Goal: Obtain resource: Download file/media

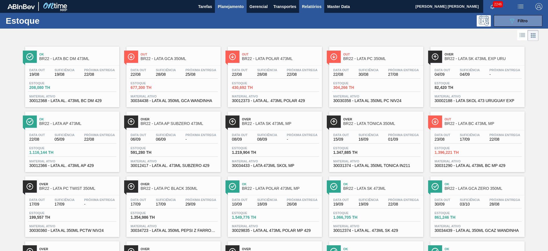
drag, startPoint x: 316, startPoint y: 1, endPoint x: 320, endPoint y: 9, distance: 9.3
click at [316, 1] on button "Relatórios" at bounding box center [311, 6] width 25 height 13
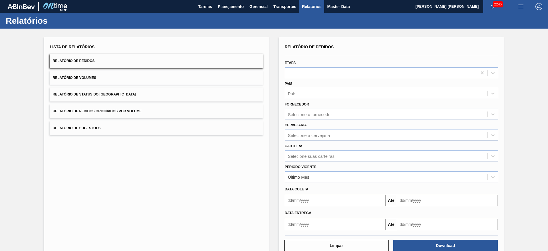
click at [310, 94] on div "País" at bounding box center [386, 93] width 202 height 8
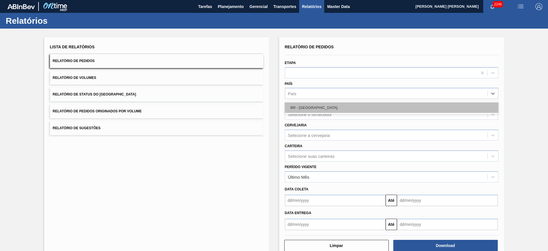
click at [312, 110] on div "BR - [GEOGRAPHIC_DATA]" at bounding box center [391, 107] width 213 height 11
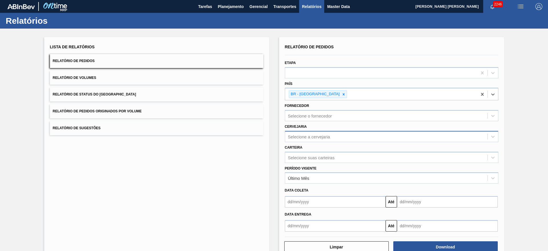
click at [308, 136] on div "Selecione a cervejaria" at bounding box center [309, 136] width 42 height 5
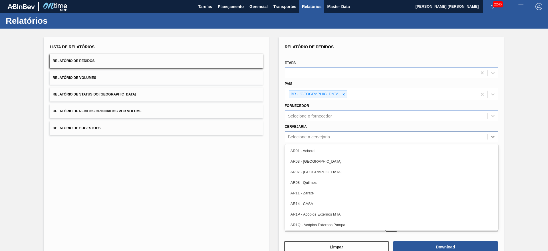
type input "24"
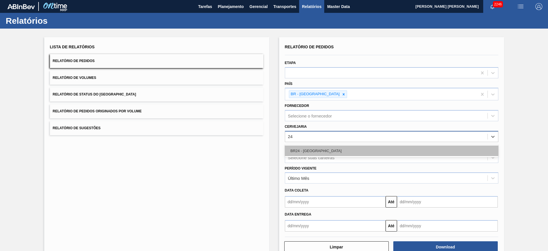
click at [322, 151] on div "BR24 - [GEOGRAPHIC_DATA]" at bounding box center [391, 150] width 213 height 11
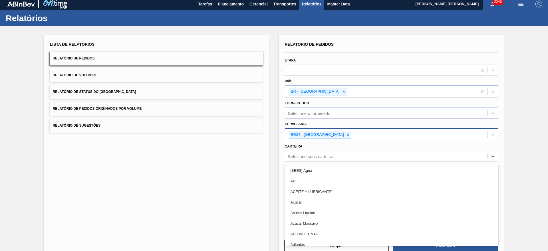
click at [314, 156] on div "Selecione suas carteiras" at bounding box center [311, 156] width 47 height 5
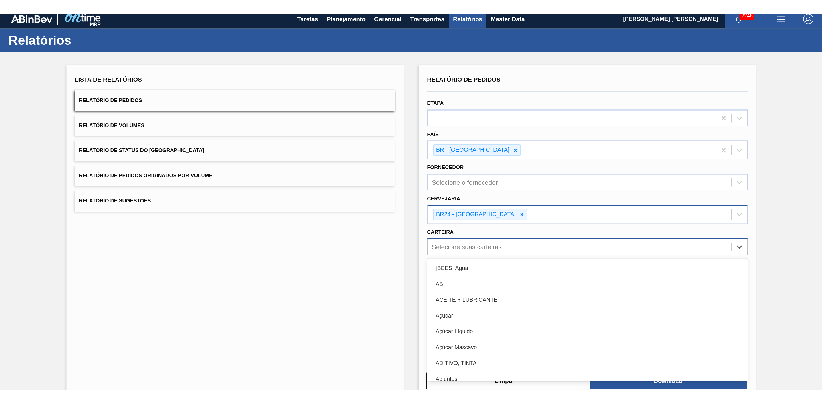
scroll to position [4, 0]
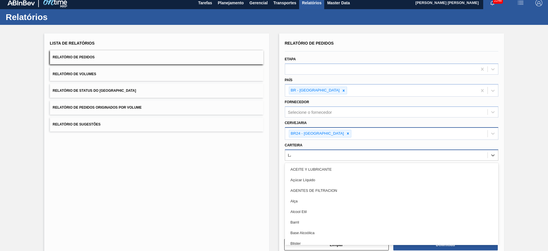
type input "LATA"
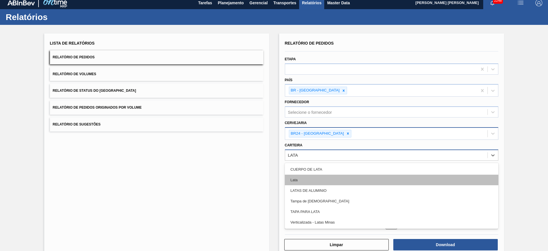
click at [304, 167] on div "Lata" at bounding box center [391, 179] width 213 height 11
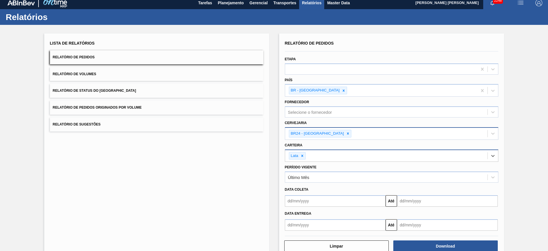
click at [312, 167] on input "text" at bounding box center [335, 200] width 101 height 11
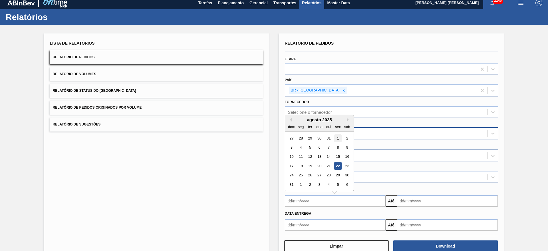
click at [338, 139] on div "1" at bounding box center [338, 138] width 8 height 8
type input "[DATE]"
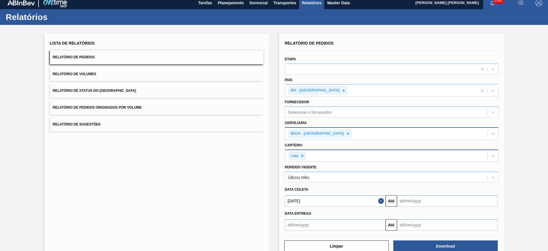
click at [365, 167] on input "text" at bounding box center [447, 200] width 101 height 11
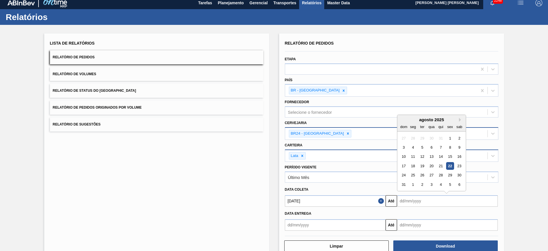
click at [365, 167] on div "22" at bounding box center [450, 166] width 8 height 8
type input "[DATE]"
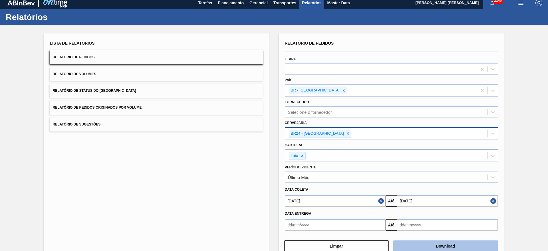
click at [365, 167] on button "Download" at bounding box center [445, 245] width 104 height 11
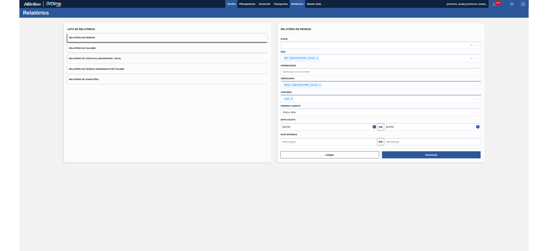
scroll to position [0, 0]
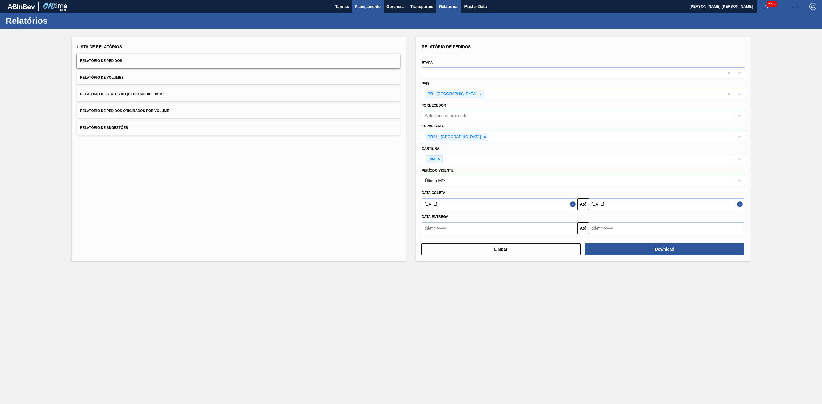
click at [365, 5] on span "Planejamento" at bounding box center [368, 6] width 26 height 7
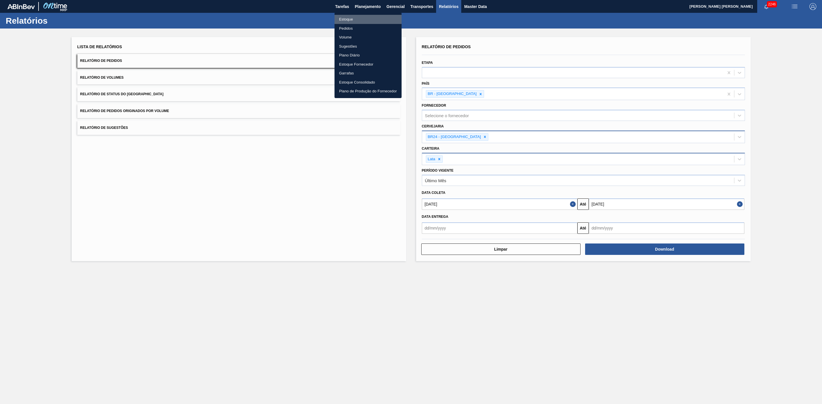
click at [350, 19] on li "Estoque" at bounding box center [367, 19] width 67 height 9
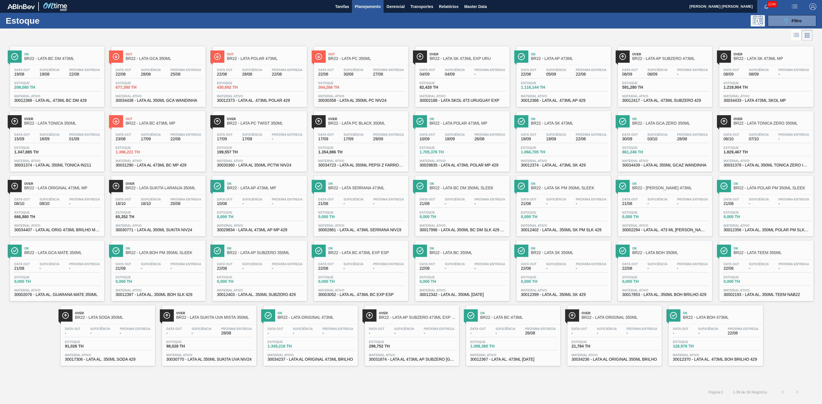
click at [365, 38] on div at bounding box center [406, 36] width 812 height 14
click at [365, 22] on button "089F7B8B-B2A5-4AFE-B5C0-19BA573D28AC Filtro" at bounding box center [792, 20] width 49 height 11
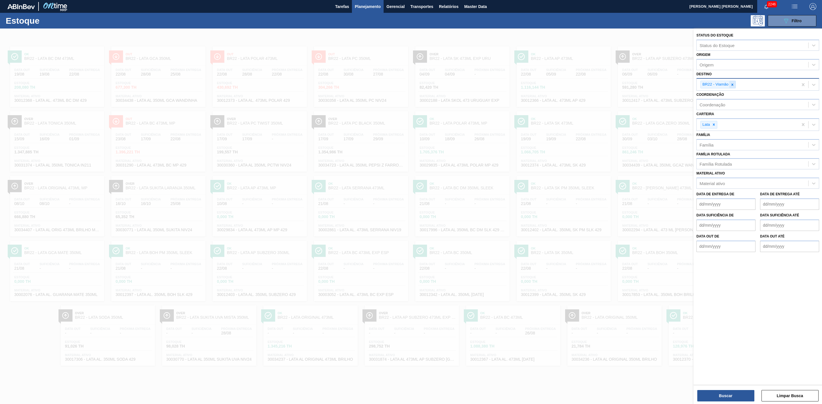
click at [365, 86] on icon at bounding box center [732, 85] width 4 height 4
type input "21"
click at [365, 96] on div "BR21 - Lages" at bounding box center [757, 98] width 123 height 11
click at [365, 167] on button "Buscar" at bounding box center [725, 395] width 57 height 11
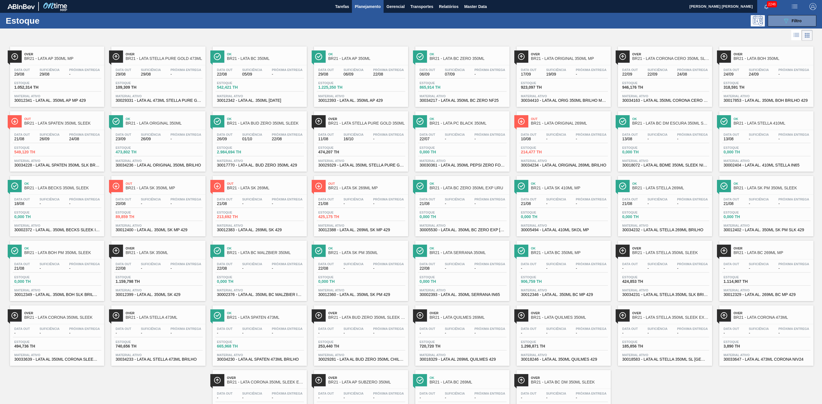
click at [365, 59] on span "BR21 - LATA CORONA CERO 350ML SLEEK" at bounding box center [670, 58] width 77 height 4
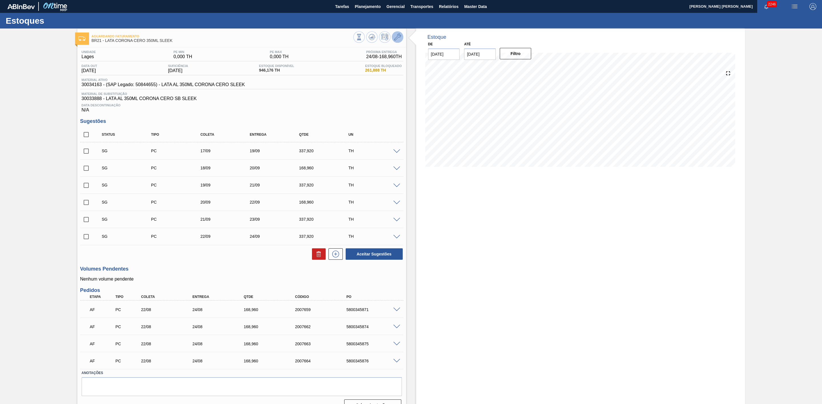
click at [365, 34] on icon at bounding box center [397, 37] width 7 height 7
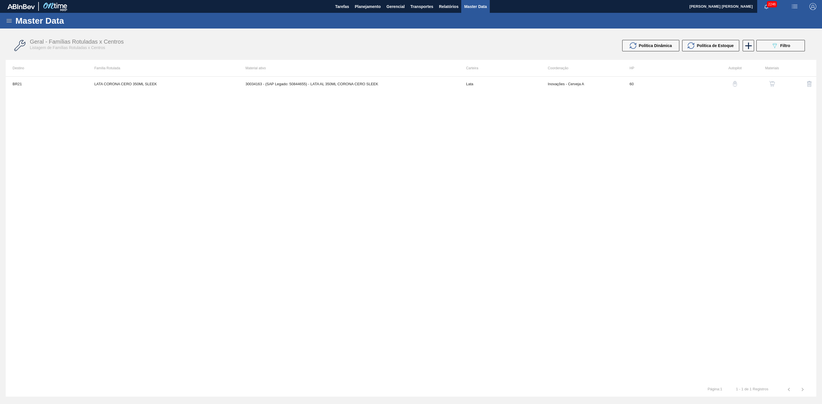
click at [365, 84] on img "button" at bounding box center [772, 84] width 6 height 6
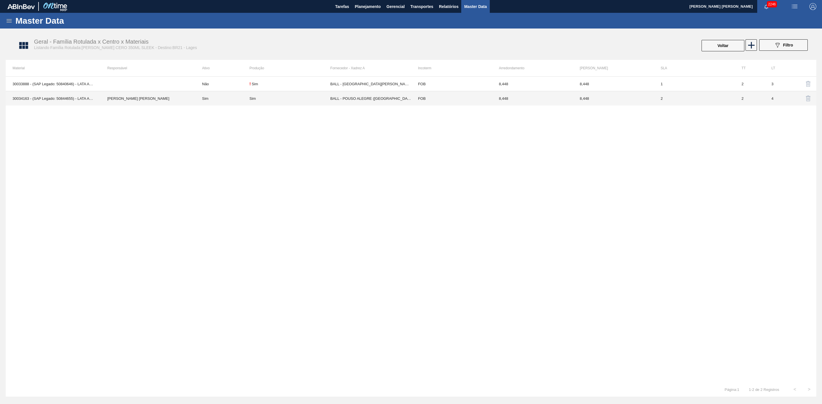
click at [280, 100] on div "Sim" at bounding box center [289, 98] width 81 height 4
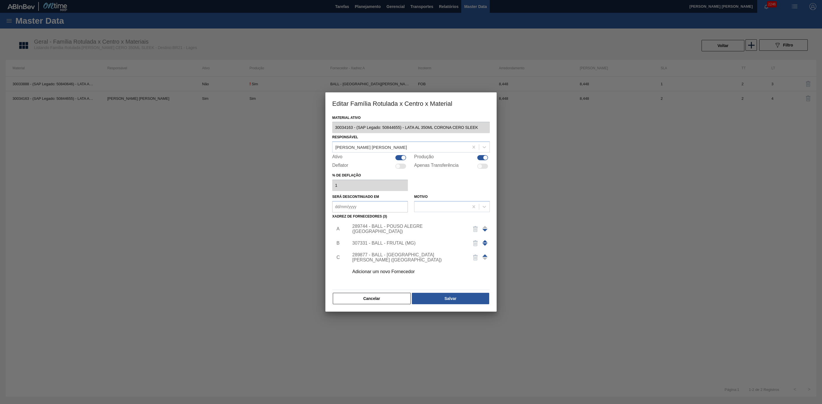
click at [365, 167] on span at bounding box center [484, 241] width 5 height 3
click at [365, 167] on button "Salvar" at bounding box center [450, 298] width 77 height 11
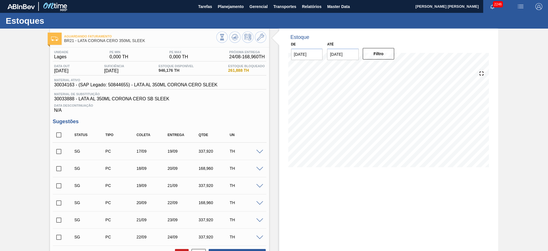
click at [365, 6] on img "button" at bounding box center [520, 6] width 7 height 7
click at [365, 31] on li "Upload de Volumes" at bounding box center [517, 30] width 52 height 10
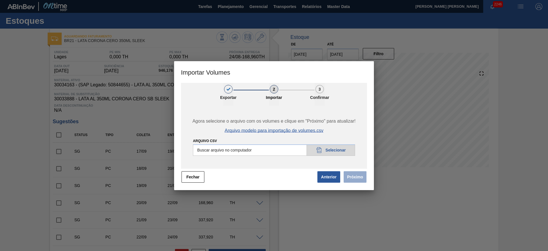
click at [282, 130] on span "Arquivo modelo para importação de volumes.csv" at bounding box center [274, 130] width 99 height 5
click at [200, 167] on button "Fechar" at bounding box center [192, 176] width 23 height 11
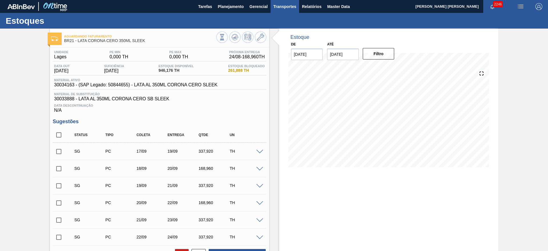
click at [293, 6] on span "Transportes" at bounding box center [284, 6] width 23 height 7
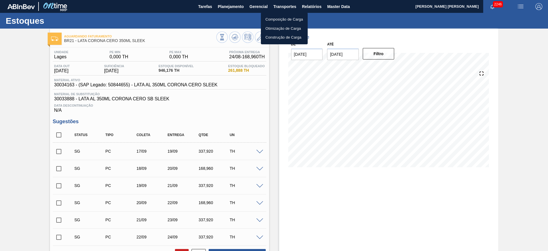
click at [288, 19] on li "Composição de Carga" at bounding box center [284, 19] width 47 height 9
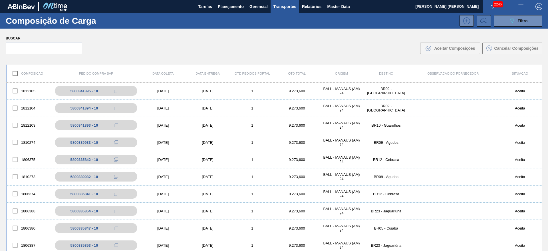
click at [365, 23] on icon at bounding box center [483, 20] width 7 height 7
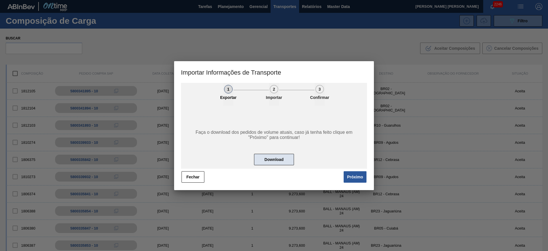
click at [283, 160] on button "Download" at bounding box center [274, 159] width 40 height 11
click at [354, 167] on button "Próximo" at bounding box center [355, 176] width 23 height 11
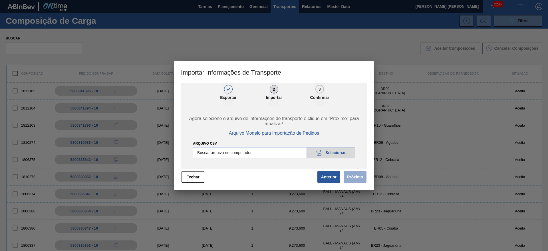
click at [254, 154] on input "Arquivo CSV" at bounding box center [274, 152] width 162 height 11
click at [271, 132] on span "Arquivo Modelo para Importação de Pedidos" at bounding box center [274, 132] width 90 height 5
